Goal: Complete application form

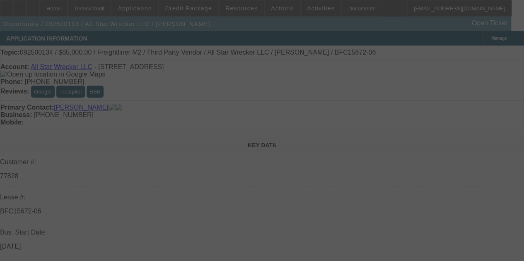
click at [408, 43] on div at bounding box center [262, 130] width 524 height 261
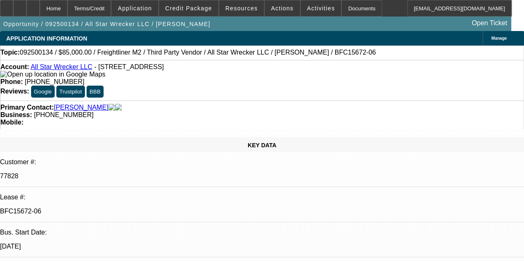
select select "0"
select select "2"
select select "0"
select select "6"
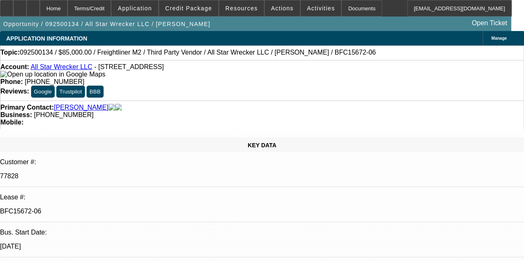
select select "0"
select select "2"
select select "0"
select select "6"
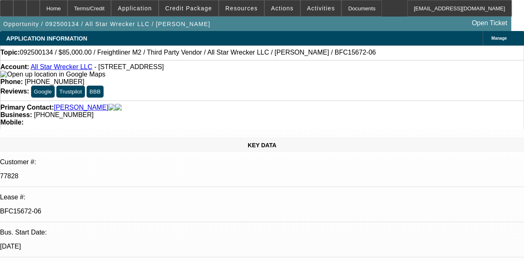
select select "0"
select select "2"
select select "0"
select select "6"
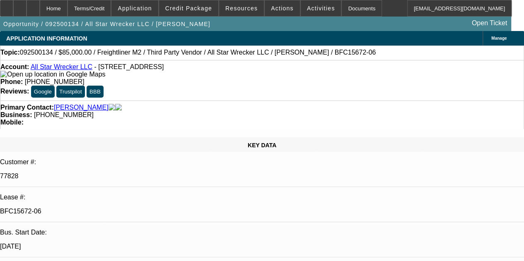
select select "0"
select select "6"
click at [13, 10] on div at bounding box center [6, 8] width 13 height 17
